Goal: Task Accomplishment & Management: Manage account settings

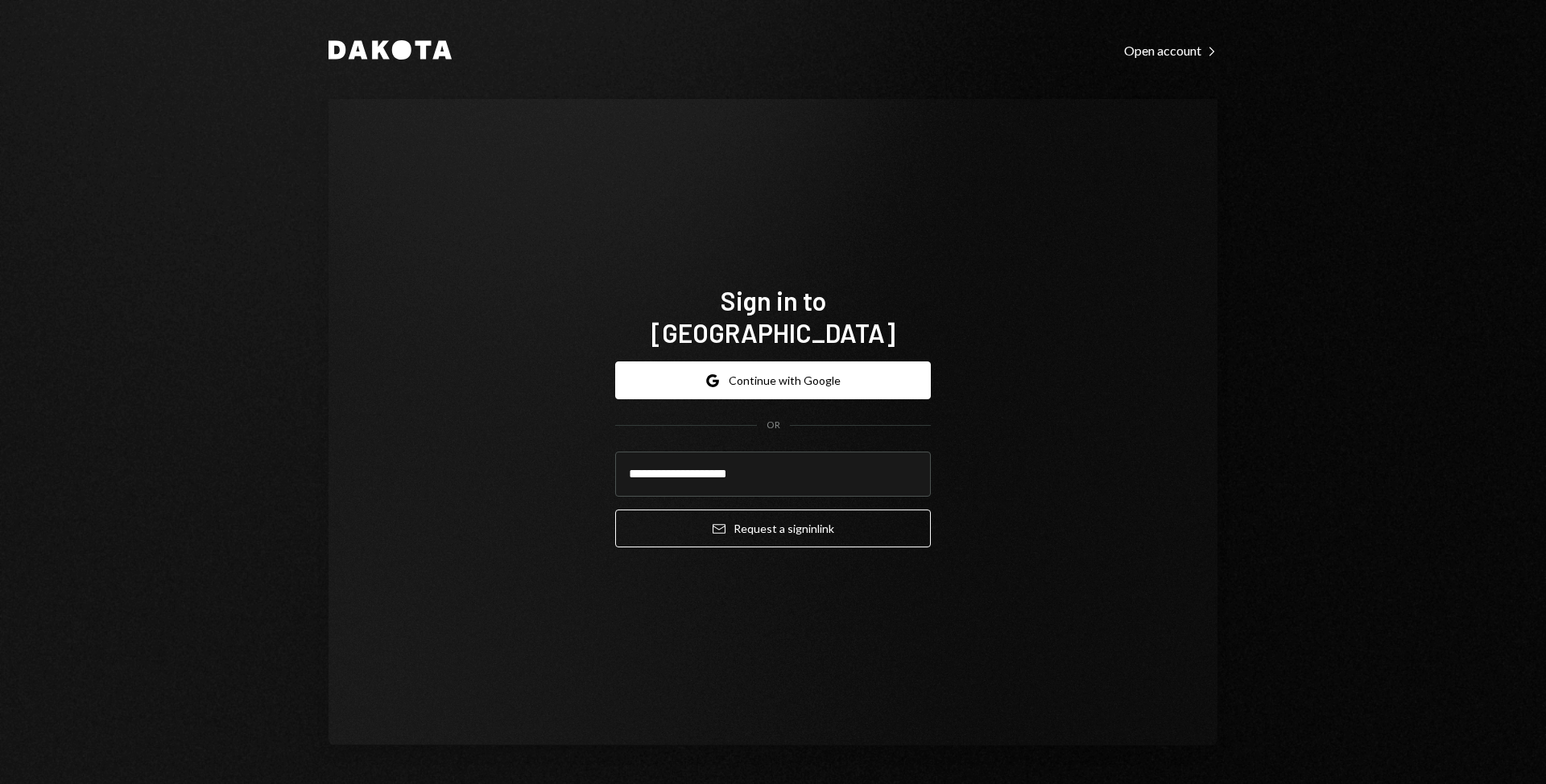
type input "**********"
click at [616, 509] on button "Email Request a sign in link" at bounding box center [773, 528] width 316 height 38
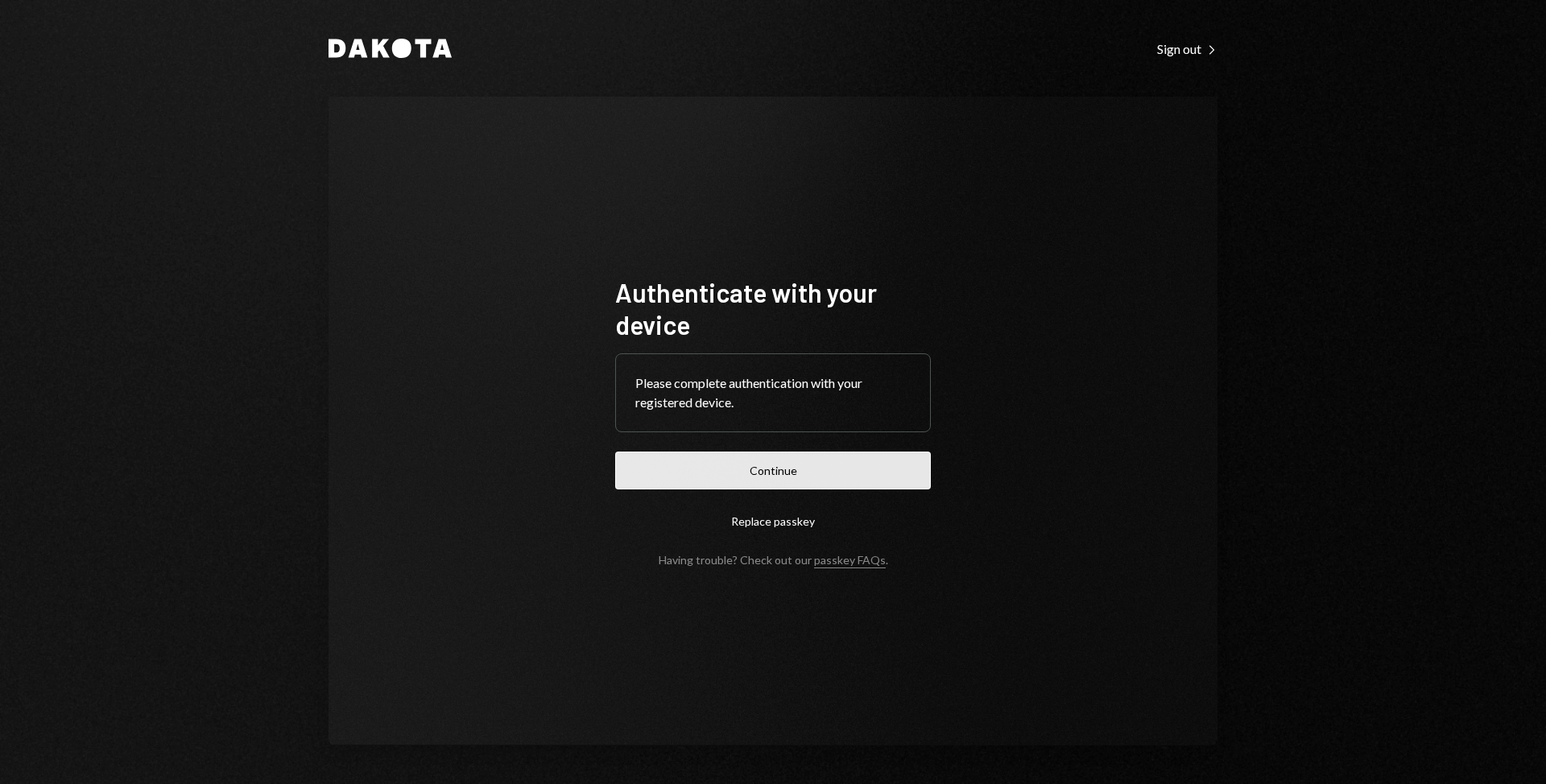
click at [832, 473] on button "Continue" at bounding box center [773, 470] width 316 height 38
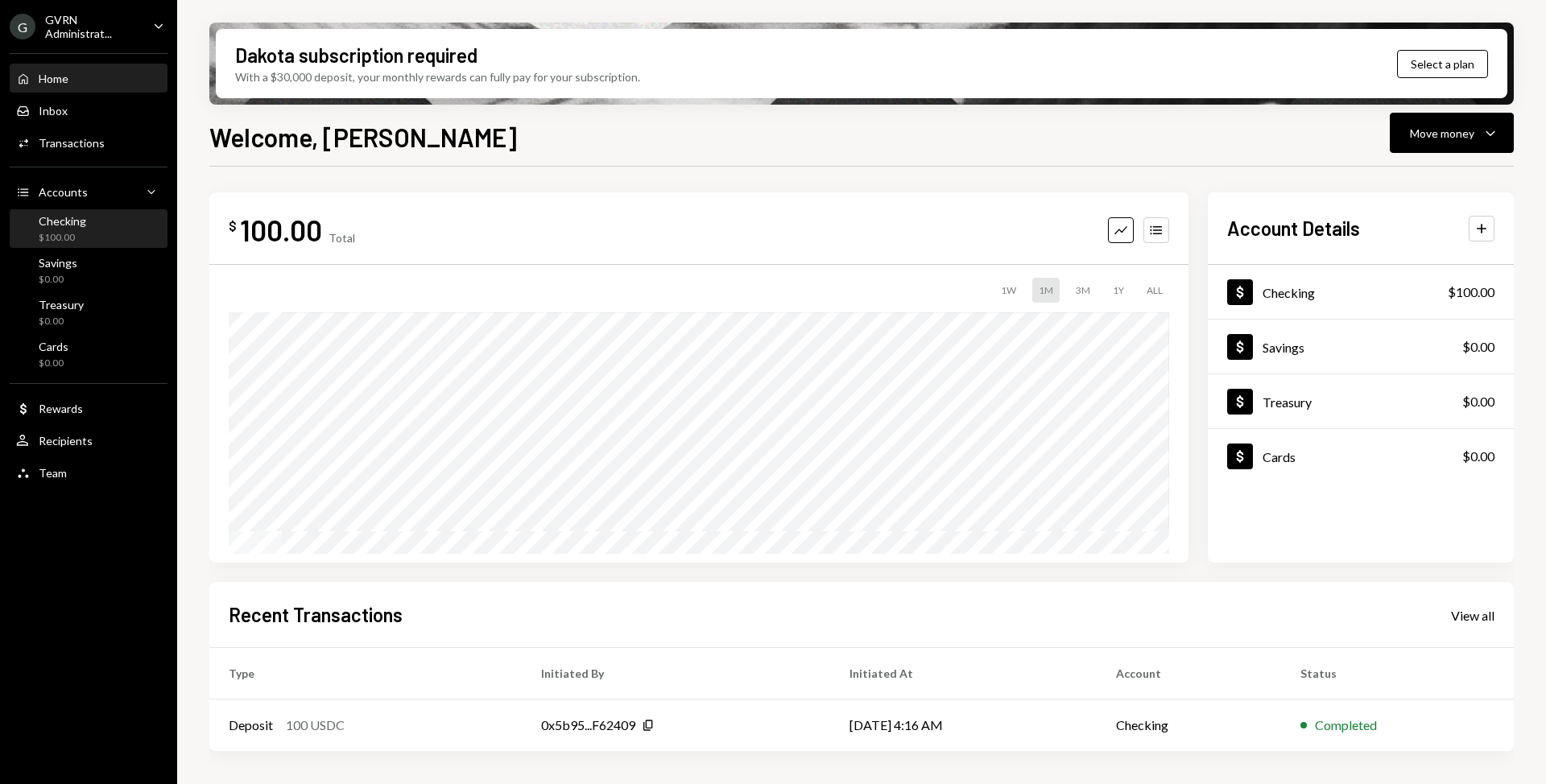
click at [86, 230] on div "Checking $100.00" at bounding box center [88, 229] width 145 height 31
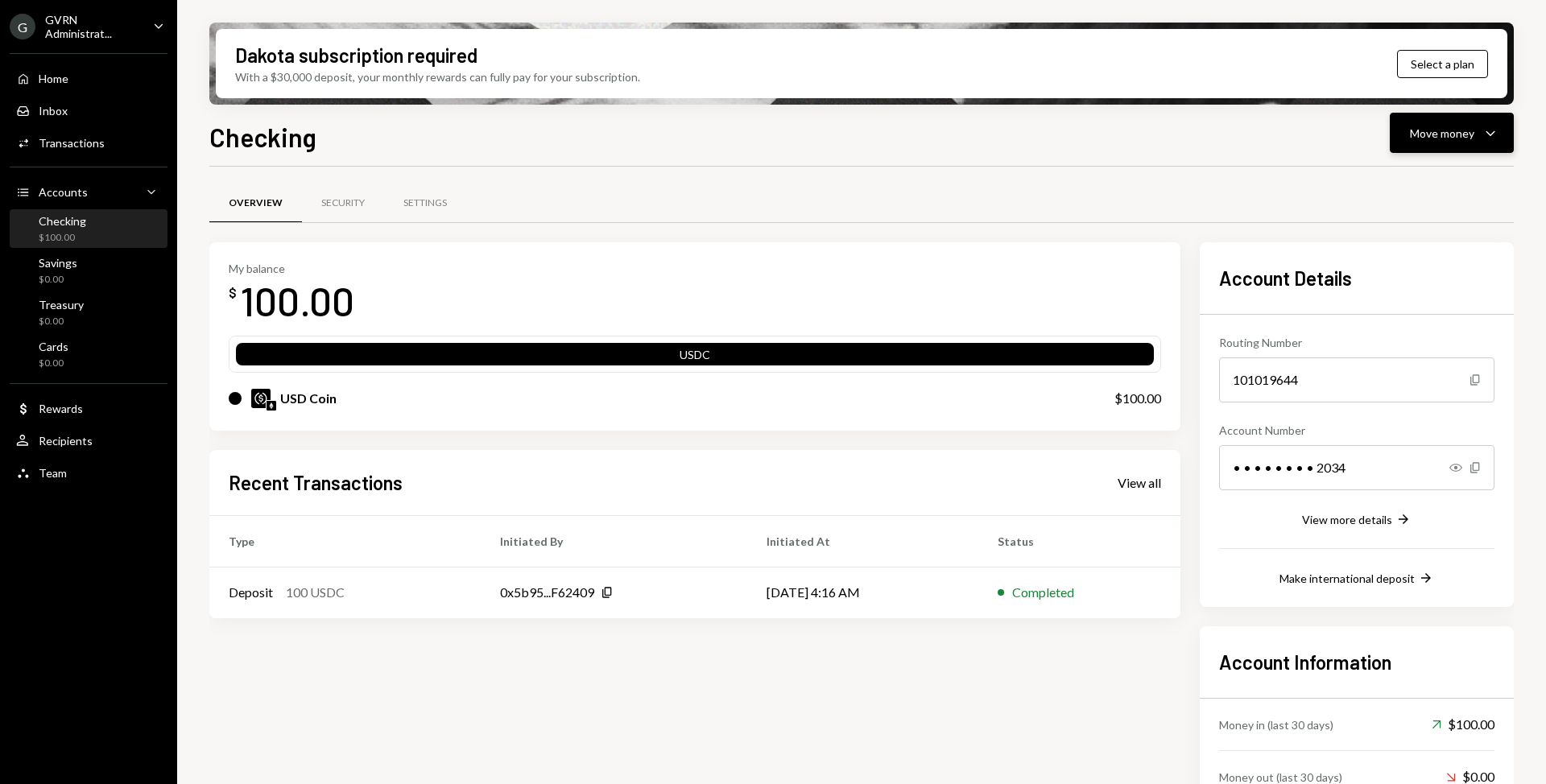
click at [1430, 118] on button "Move money Caret Down" at bounding box center [1452, 133] width 124 height 41
click at [1432, 255] on div "Deposit" at bounding box center [1439, 254] width 118 height 17
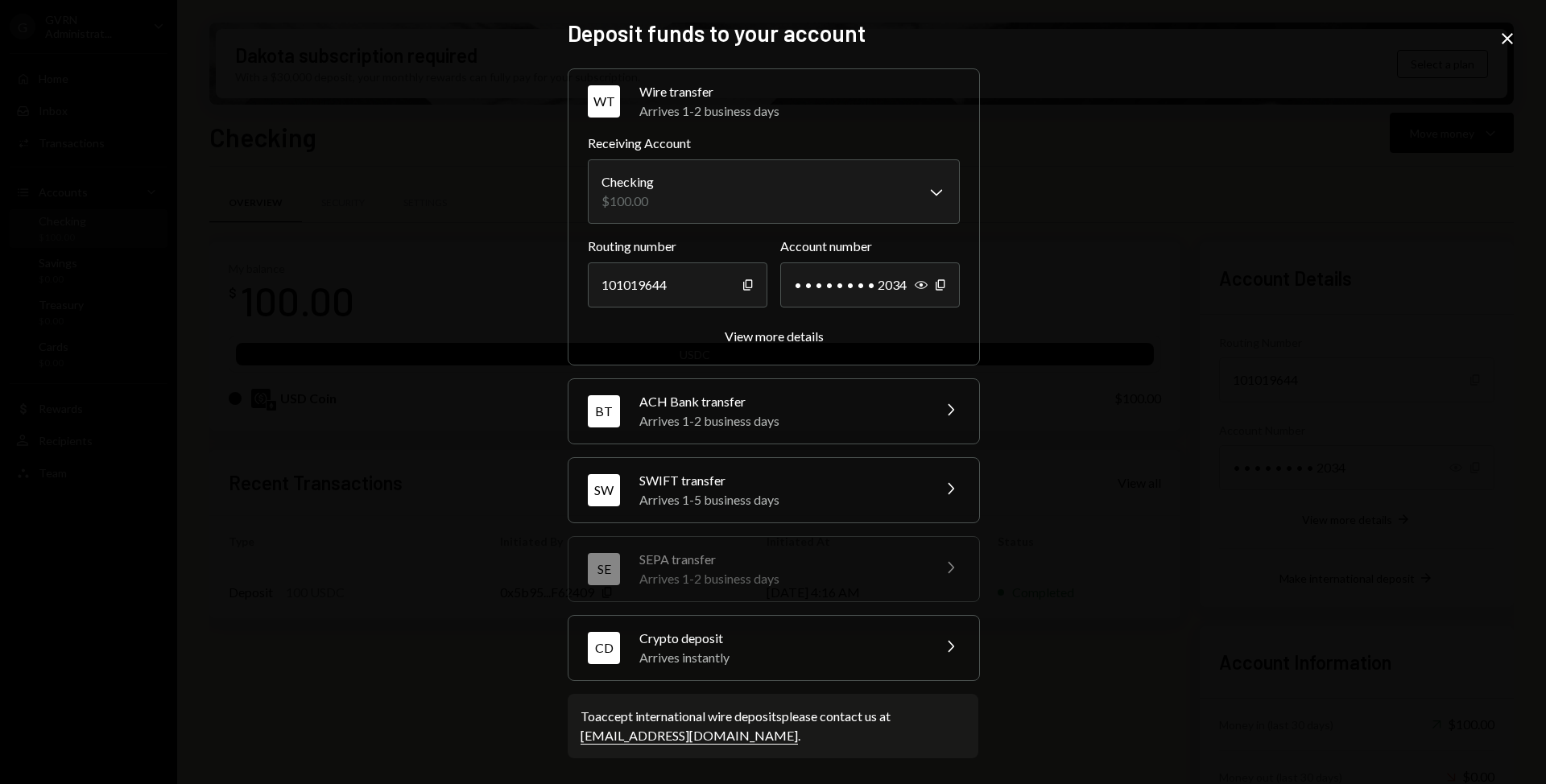
click at [786, 641] on div "Crypto deposit" at bounding box center [780, 638] width 282 height 19
